Goal: Transaction & Acquisition: Purchase product/service

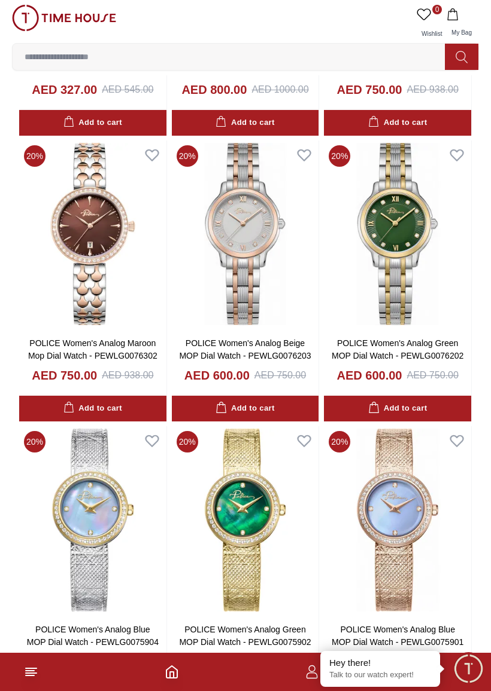
scroll to position [276, 0]
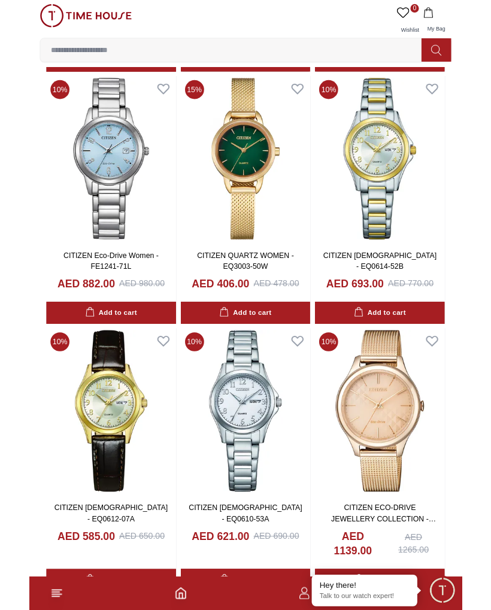
scroll to position [2620, 0]
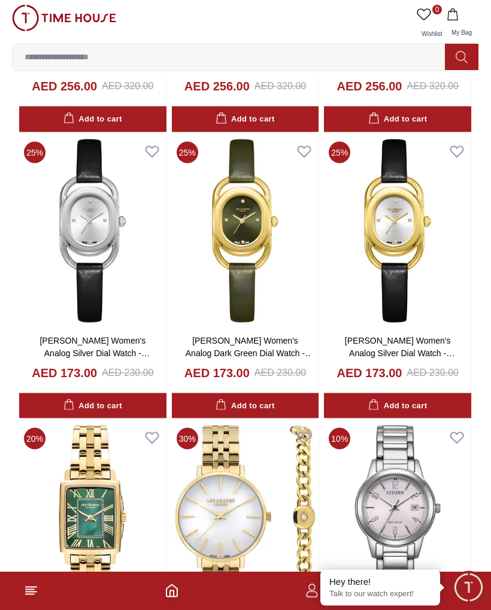
scroll to position [4608, 0]
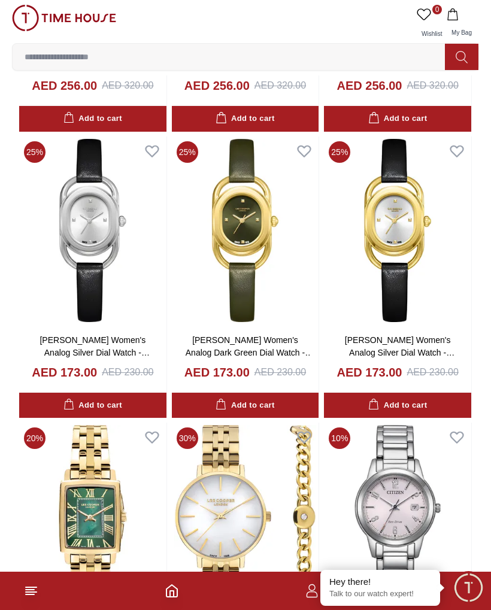
click at [412, 279] on img at bounding box center [397, 230] width 147 height 188
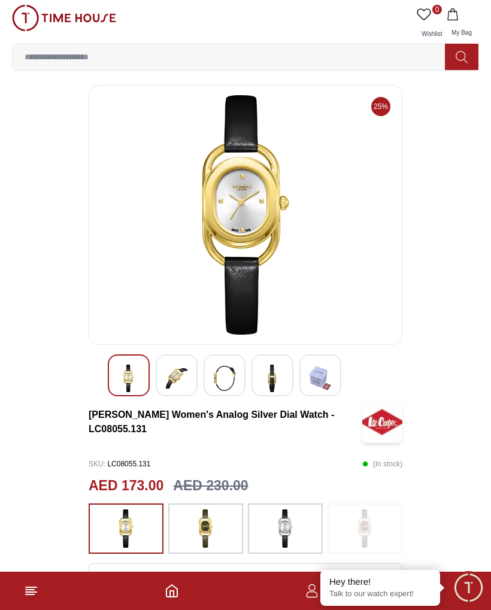
click at [177, 380] on img at bounding box center [177, 378] width 22 height 28
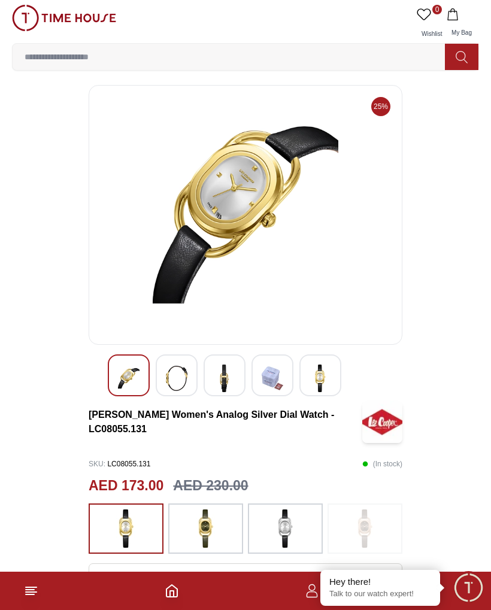
click at [185, 371] on img at bounding box center [177, 378] width 22 height 28
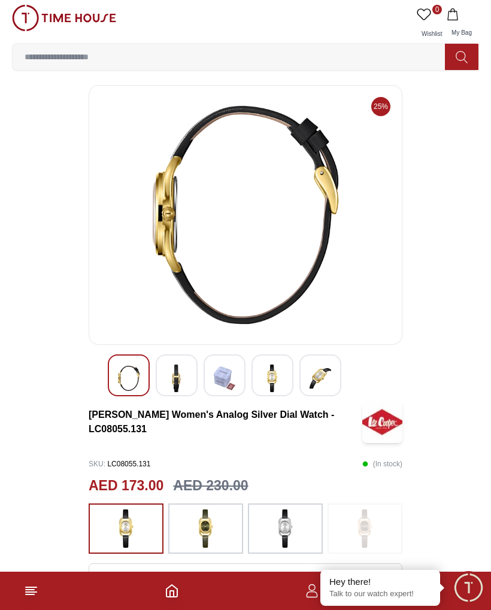
click at [179, 370] on img at bounding box center [177, 378] width 22 height 28
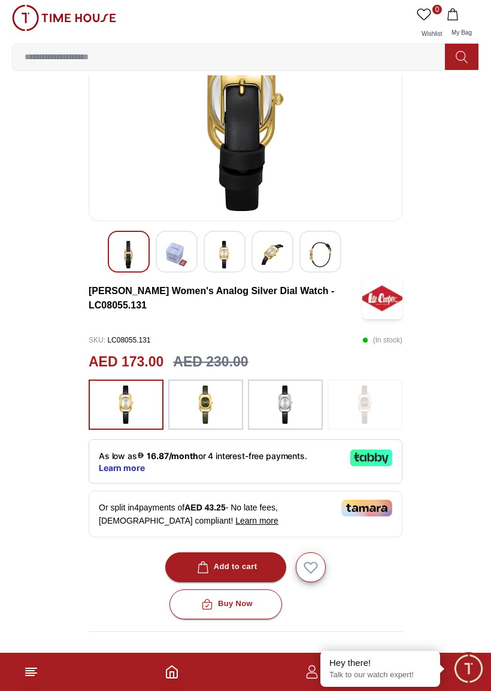
scroll to position [124, 0]
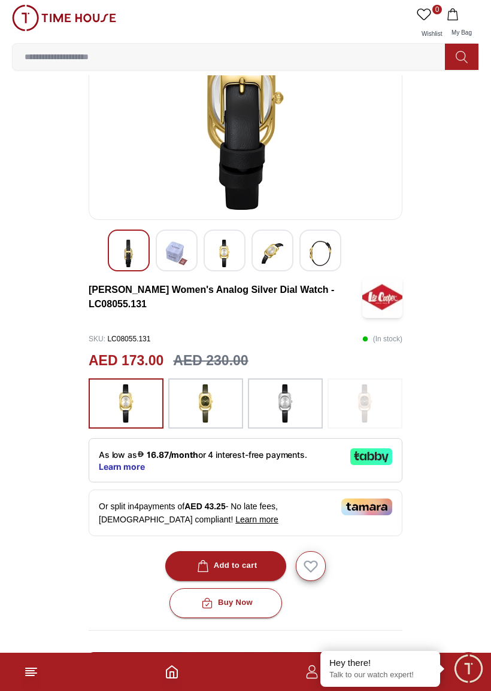
click at [210, 416] on img at bounding box center [206, 404] width 30 height 38
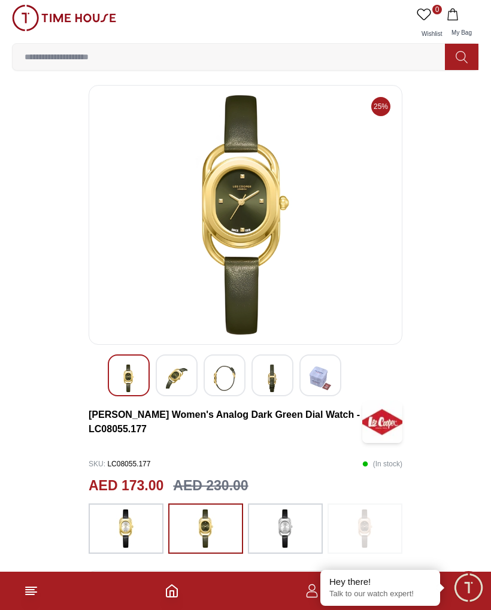
scroll to position [64, 0]
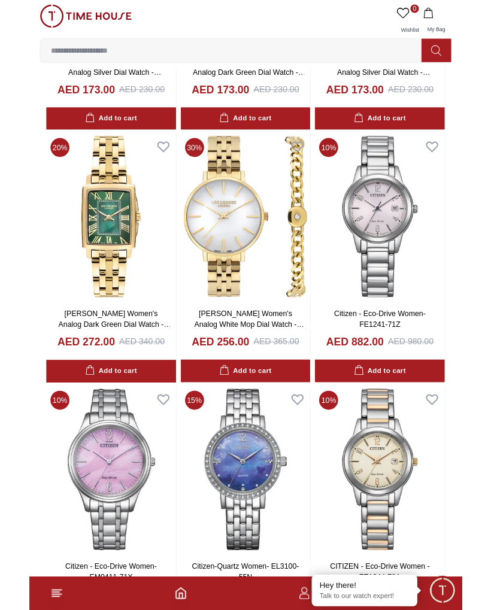
scroll to position [4878, 0]
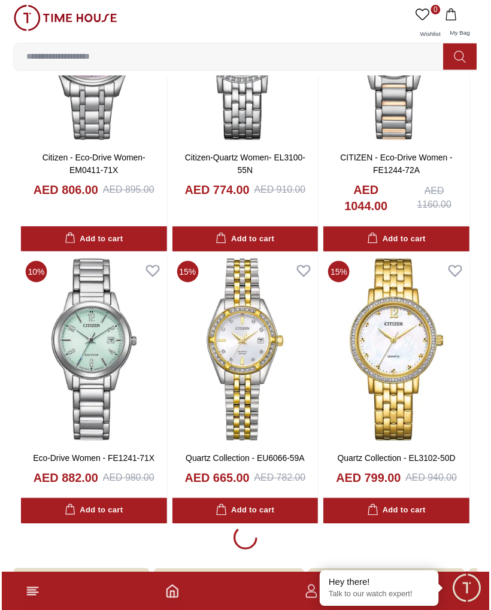
scroll to position [5355, 0]
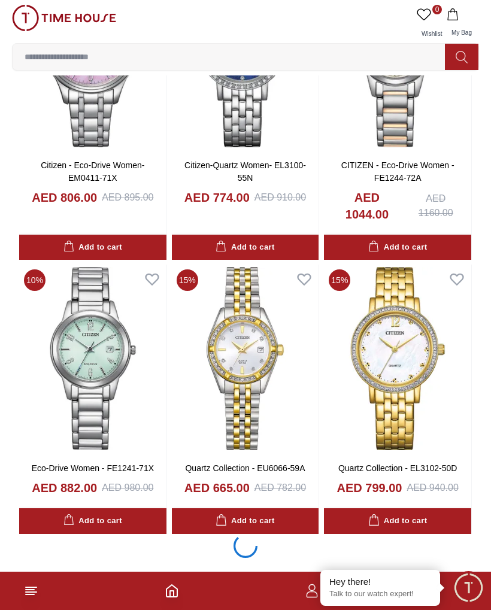
scroll to position [5378, 0]
